Goal: Task Accomplishment & Management: Use online tool/utility

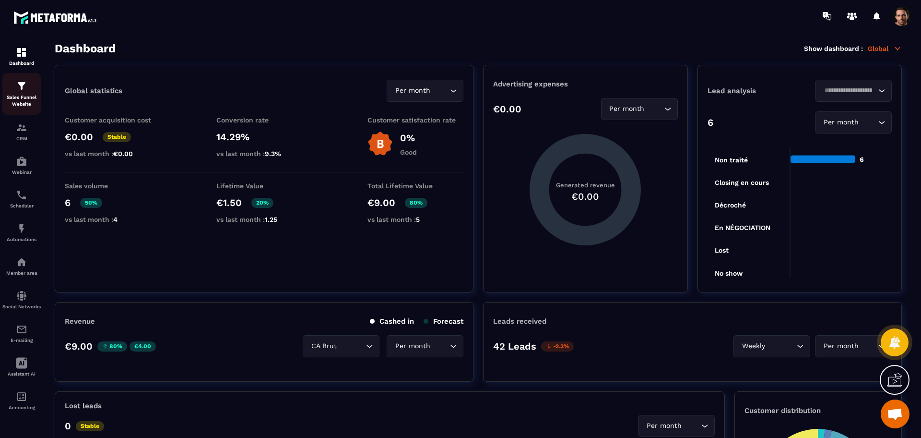
click at [31, 102] on p "Sales Funnel Website" at bounding box center [21, 100] width 38 height 13
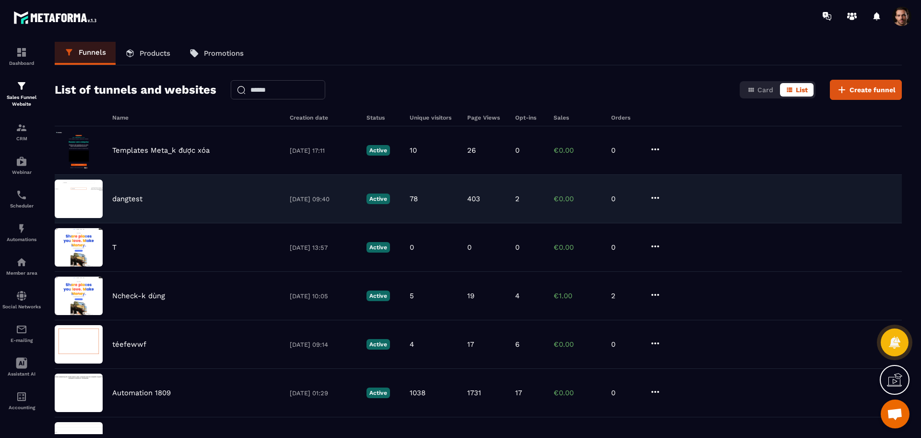
click at [493, 201] on div "403" at bounding box center [486, 198] width 38 height 9
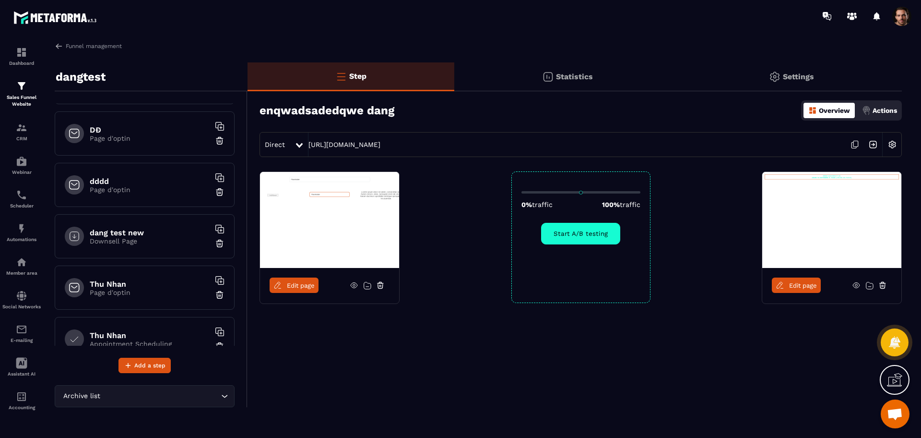
scroll to position [682, 0]
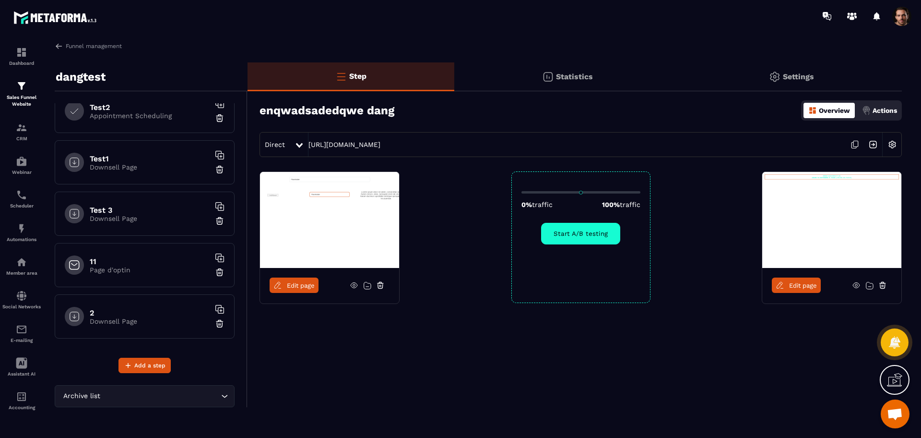
click at [116, 324] on p "Downsell Page" at bounding box center [150, 321] width 120 height 8
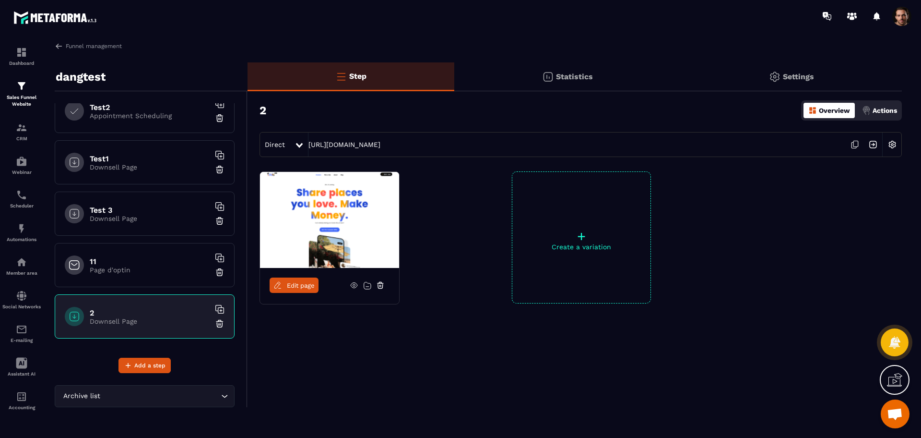
click at [302, 280] on link "Edit page" at bounding box center [294, 284] width 49 height 15
